Goal: Task Accomplishment & Management: Manage account settings

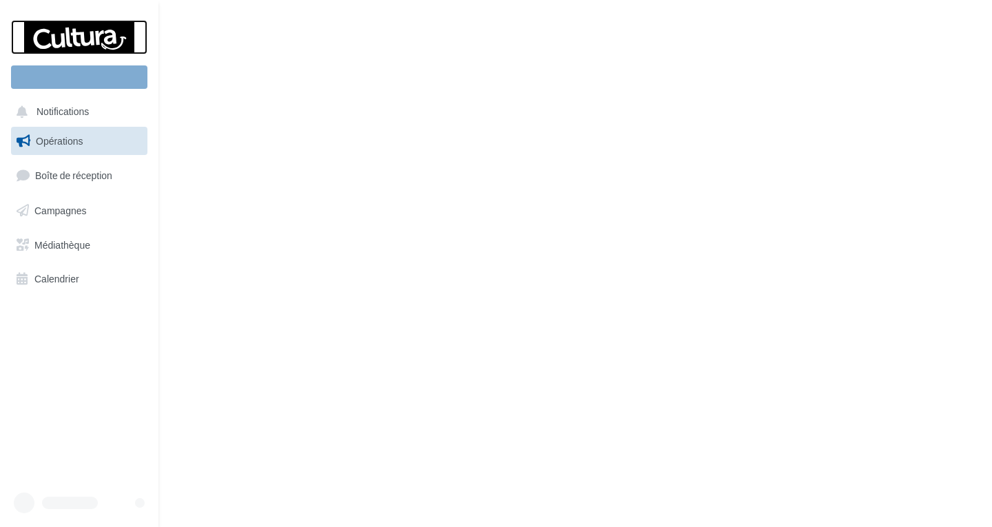
click at [74, 36] on div at bounding box center [79, 37] width 110 height 34
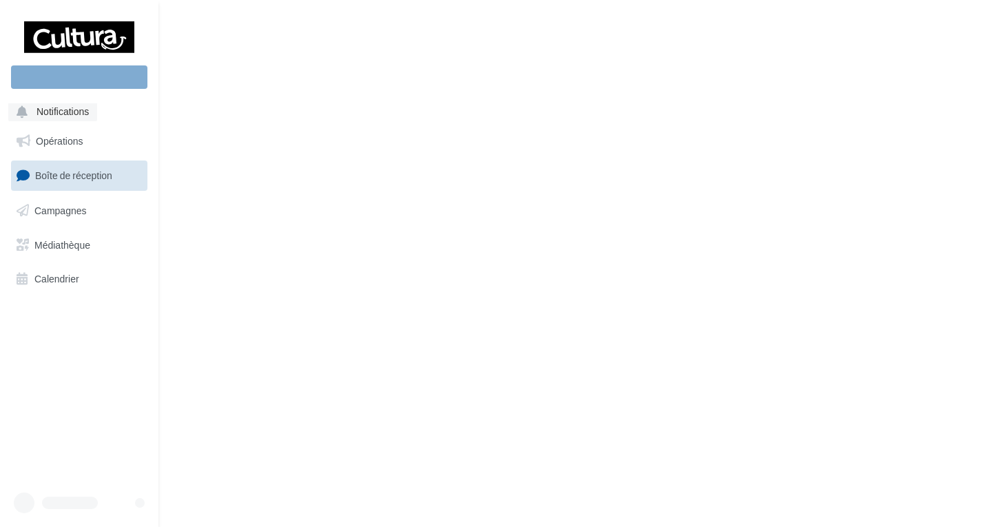
click at [50, 107] on span "Notifications" at bounding box center [63, 112] width 52 height 12
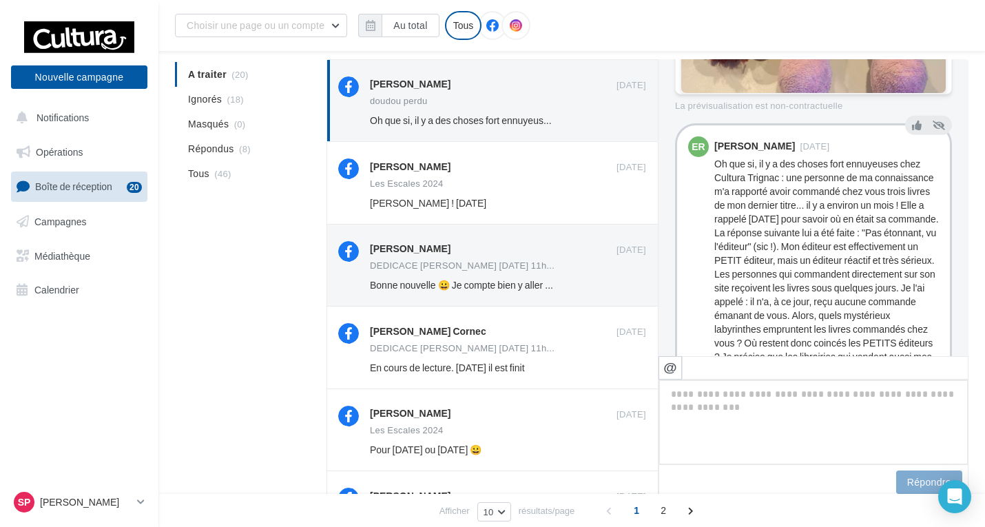
scroll to position [434, 0]
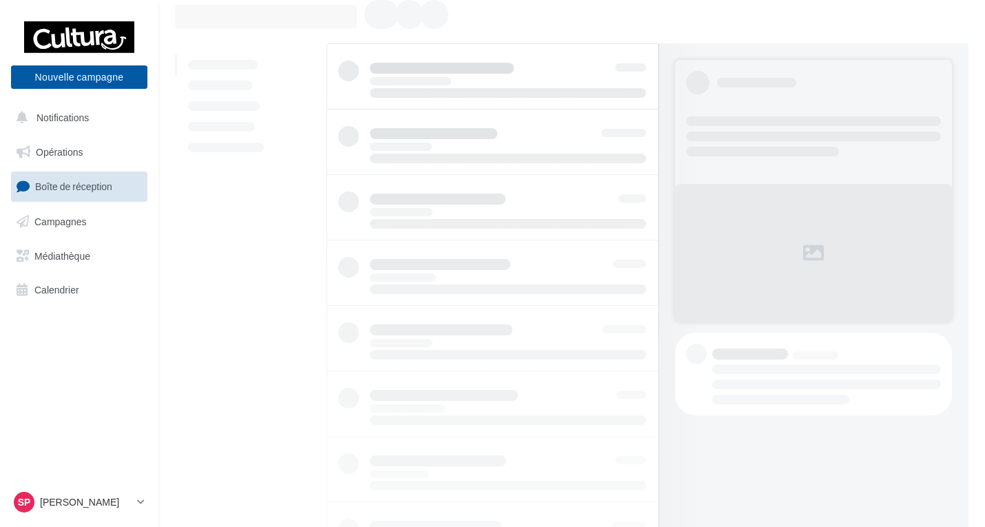
scroll to position [69, 0]
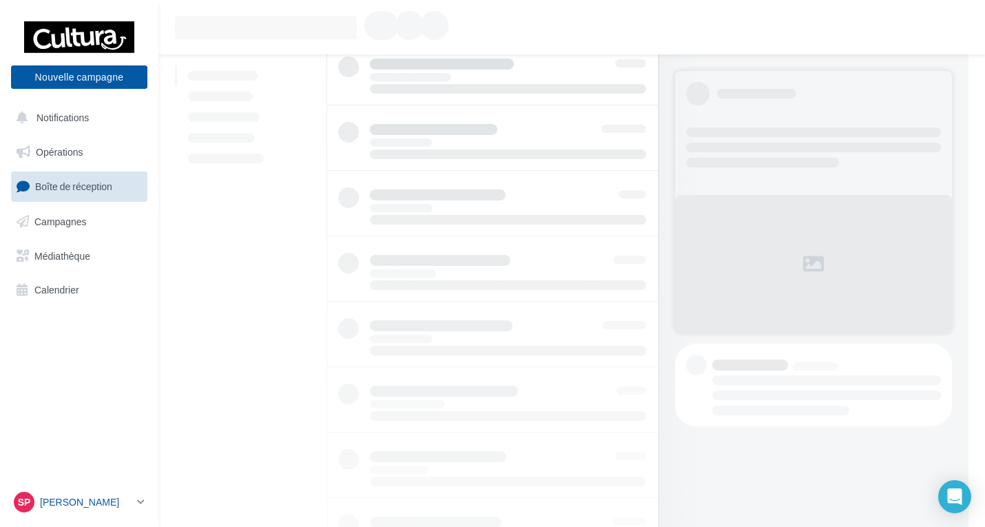
click at [141, 503] on icon at bounding box center [141, 502] width 8 height 12
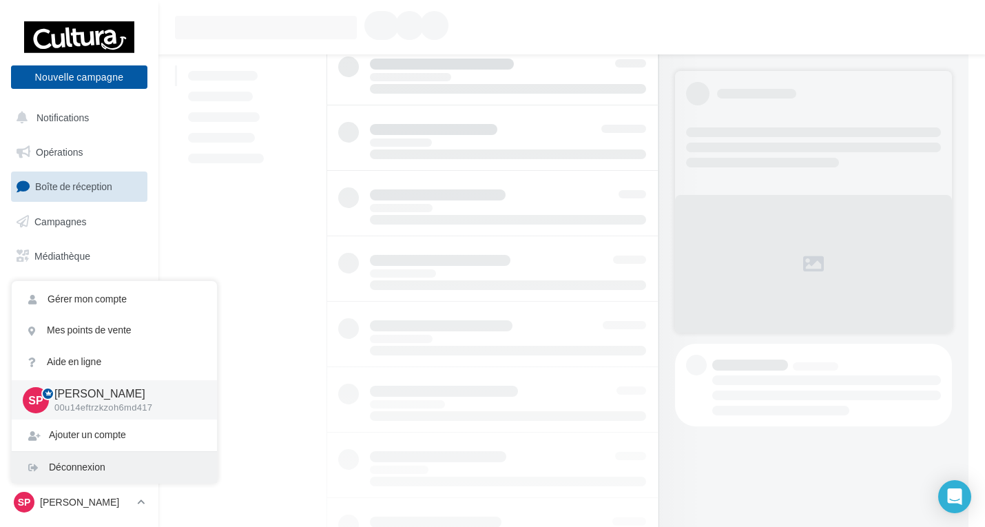
click at [86, 466] on div "Déconnexion" at bounding box center [114, 467] width 205 height 31
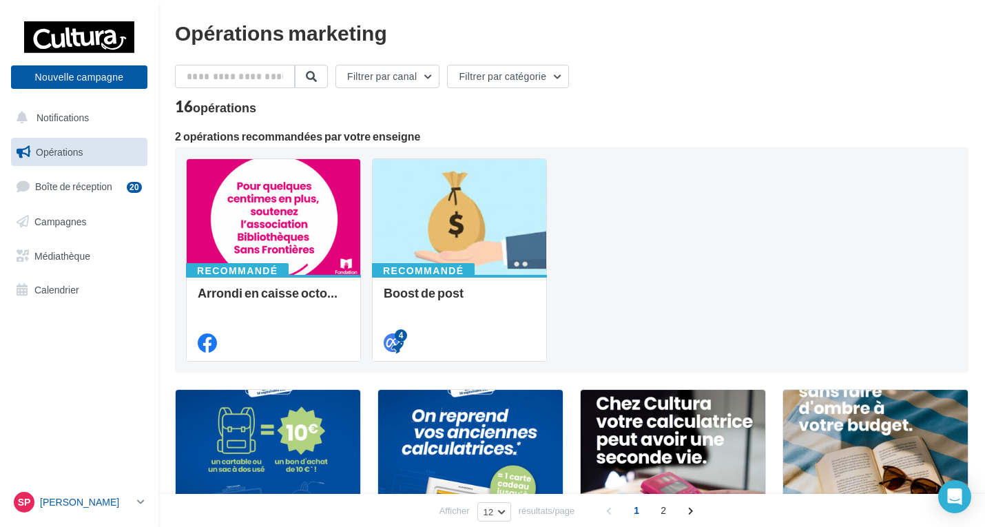
click at [141, 501] on icon at bounding box center [141, 502] width 8 height 12
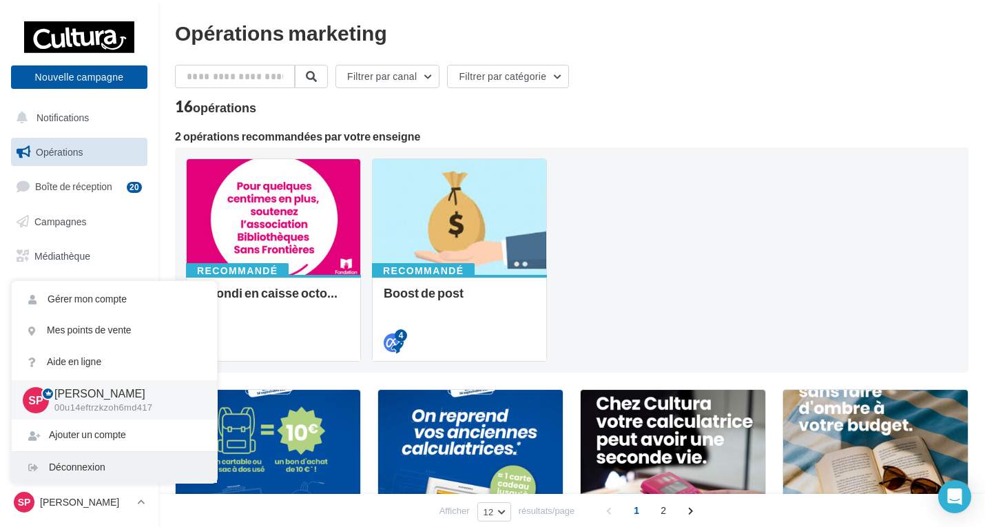
click at [90, 468] on div "Déconnexion" at bounding box center [114, 467] width 205 height 31
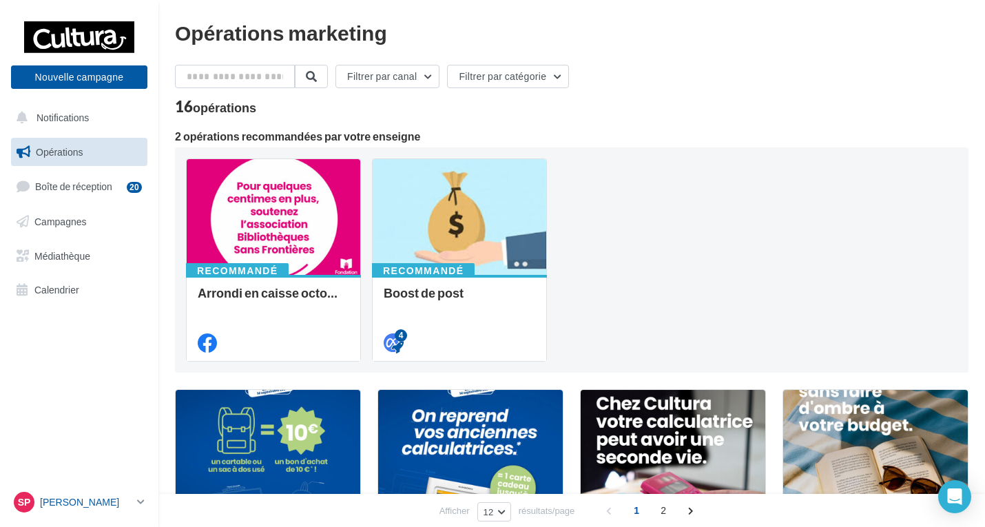
click at [119, 501] on p "[PERSON_NAME]" at bounding box center [86, 502] width 92 height 14
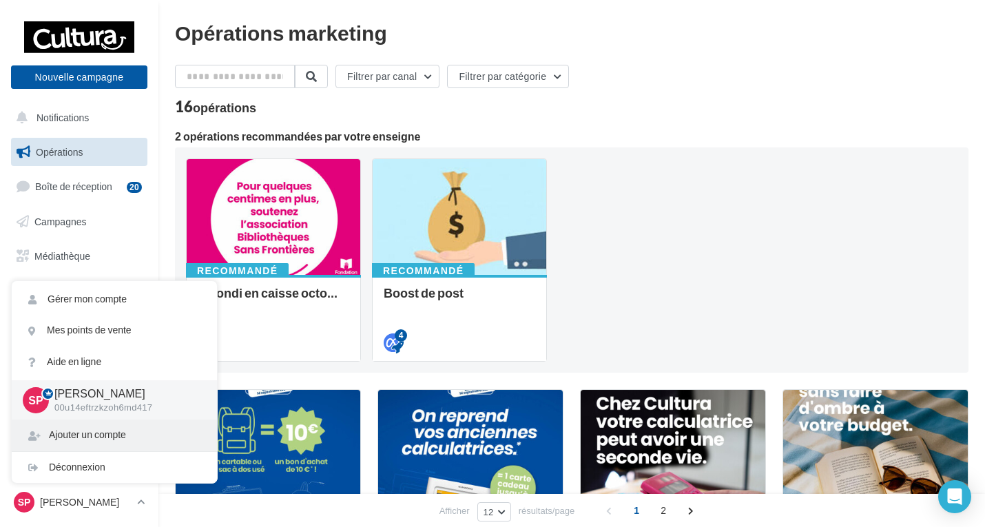
click at [94, 432] on div "Ajouter un compte" at bounding box center [114, 435] width 205 height 31
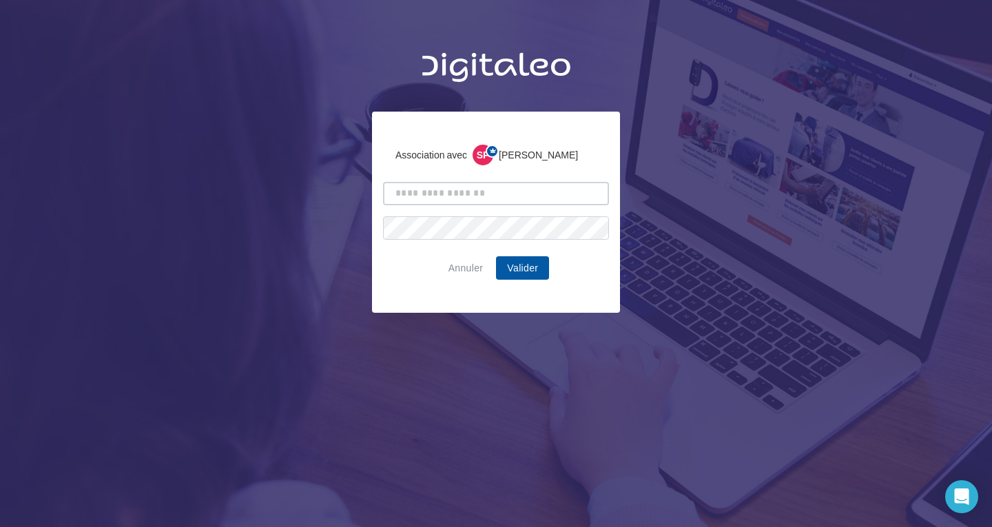
click at [438, 194] on input "text" at bounding box center [496, 193] width 226 height 23
type input "**********"
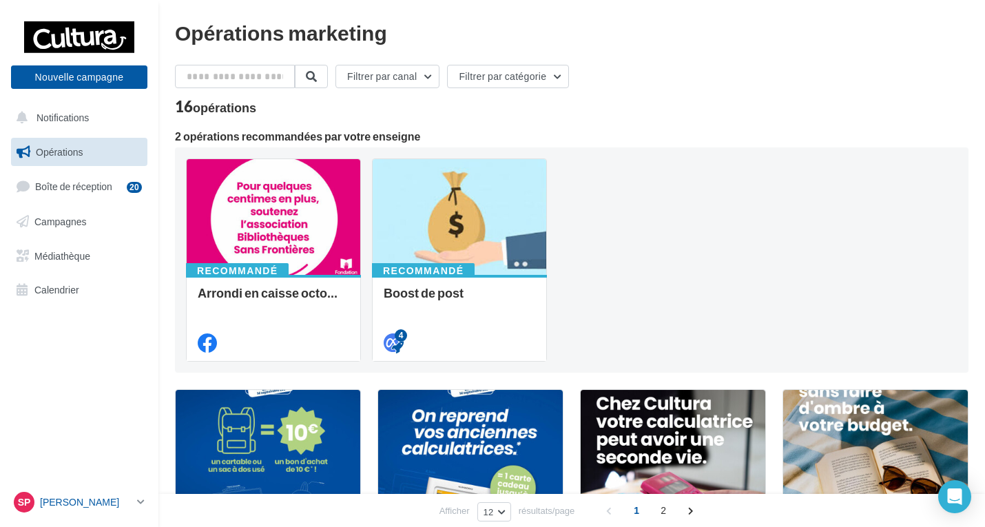
click at [81, 502] on p "[PERSON_NAME]" at bounding box center [86, 502] width 92 height 14
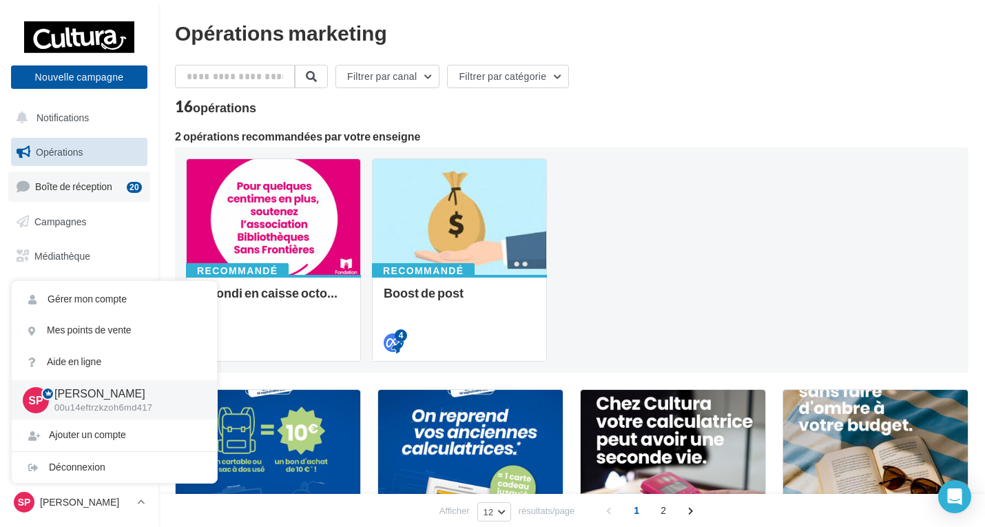
click at [68, 188] on span "Boîte de réception" at bounding box center [73, 187] width 77 height 12
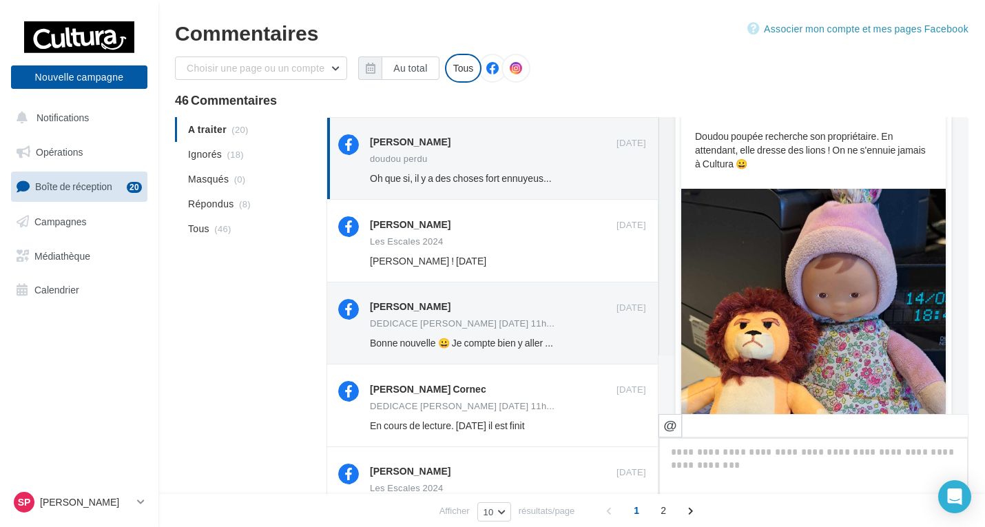
scroll to position [21, 0]
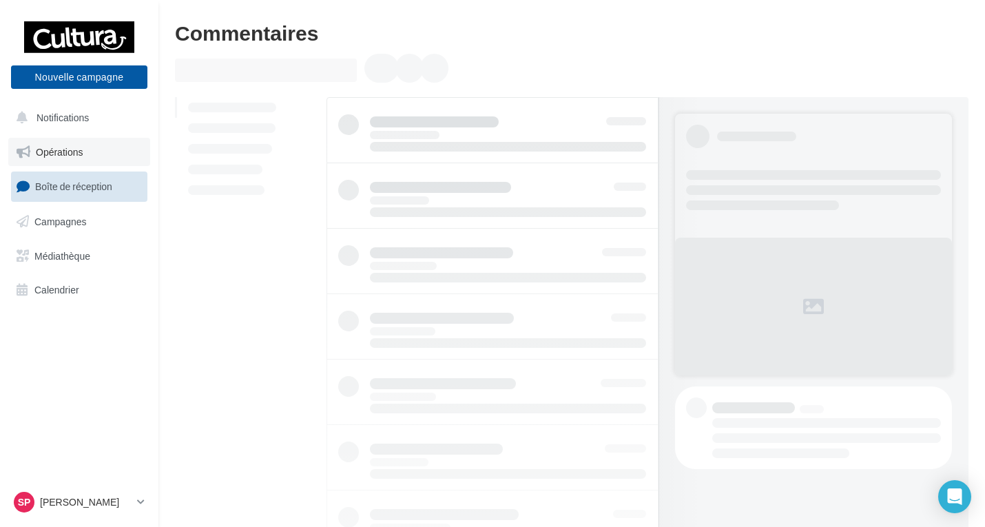
click at [72, 157] on span "Opérations" at bounding box center [59, 152] width 47 height 12
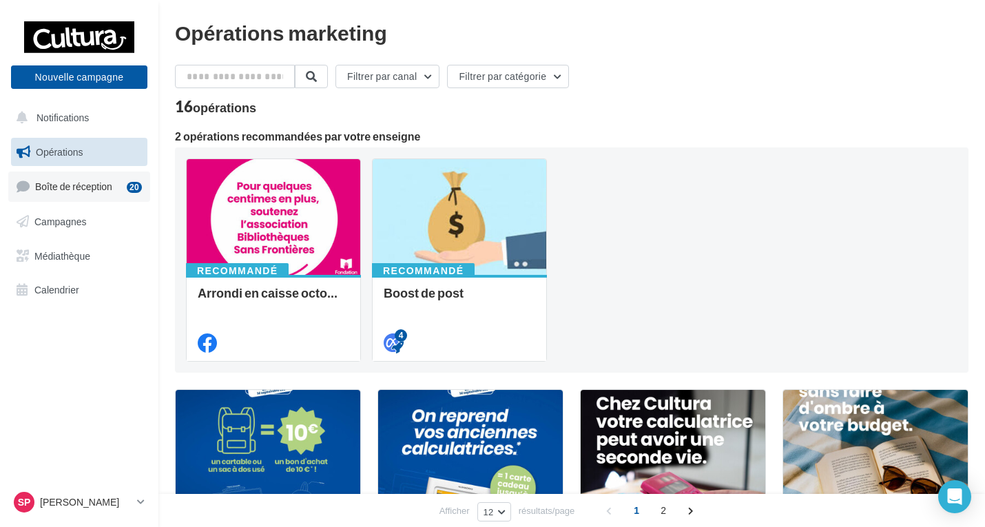
click at [64, 187] on span "Boîte de réception" at bounding box center [73, 187] width 77 height 12
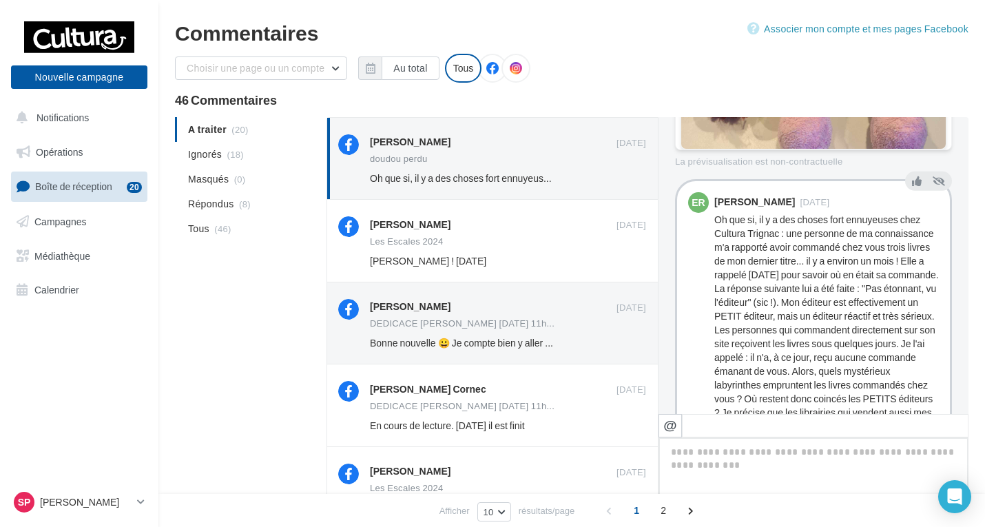
scroll to position [572, 0]
